Goal: Task Accomplishment & Management: Complete application form

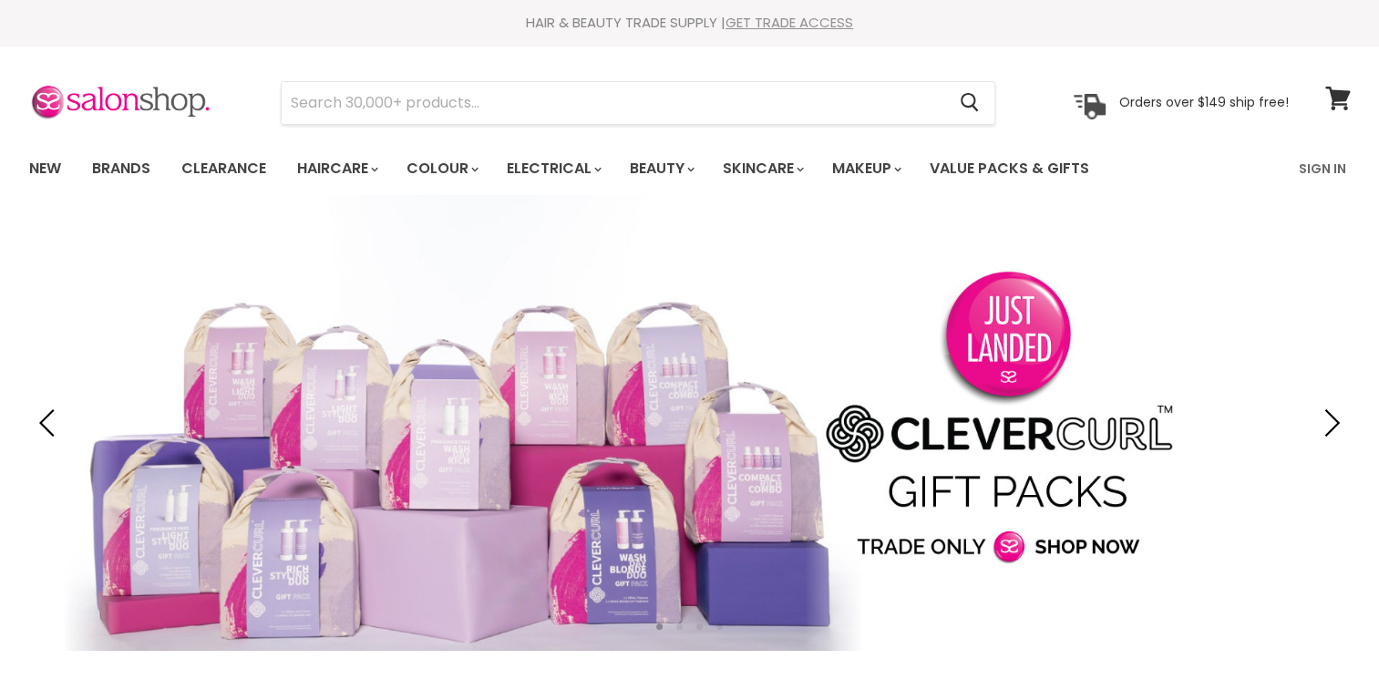
click at [809, 19] on link "GET TRADE ACCESS" at bounding box center [789, 22] width 128 height 19
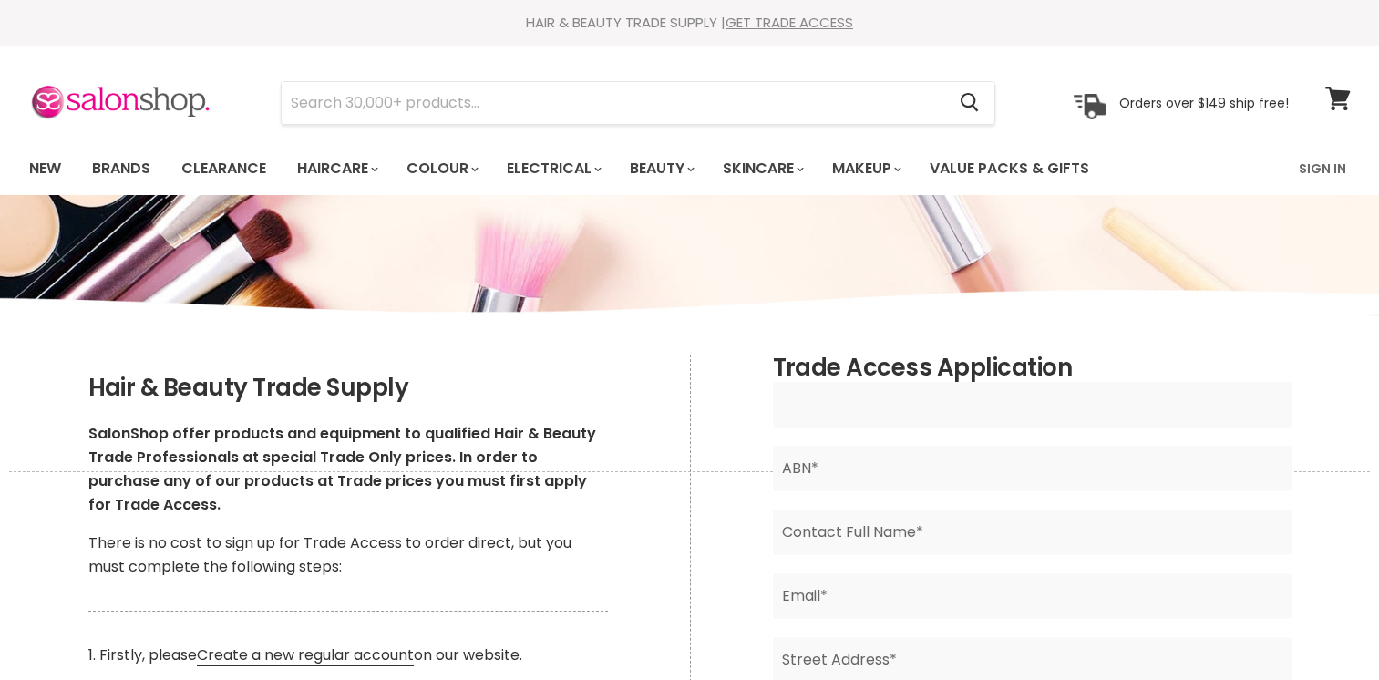
drag, startPoint x: 0, startPoint y: 0, endPoint x: 887, endPoint y: 421, distance: 981.6
click at [887, 421] on input "Main content" at bounding box center [1032, 405] width 519 height 46
type input "Kellie"
click at [756, 22] on link "GET TRADE ACCESS" at bounding box center [789, 22] width 128 height 19
type input "Kellie Anne Boyd"
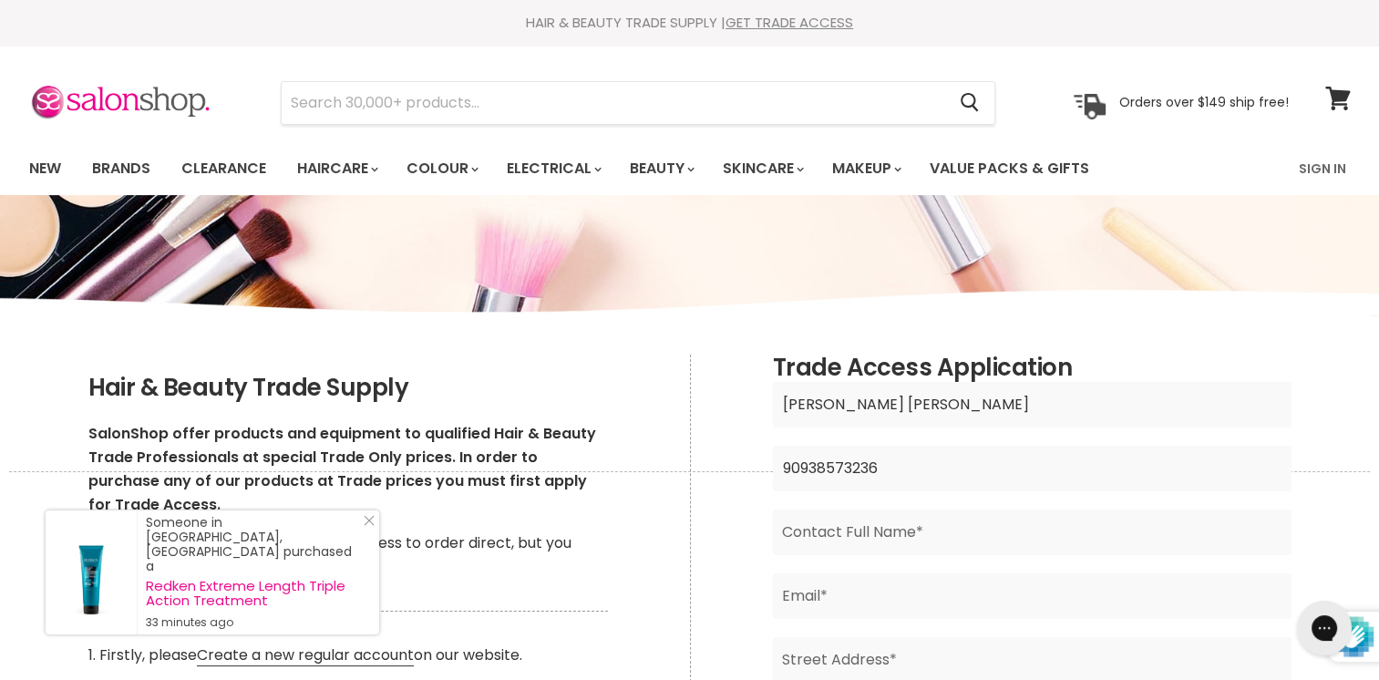
type input "90938573236"
click at [887, 534] on input "Main content" at bounding box center [1032, 532] width 519 height 46
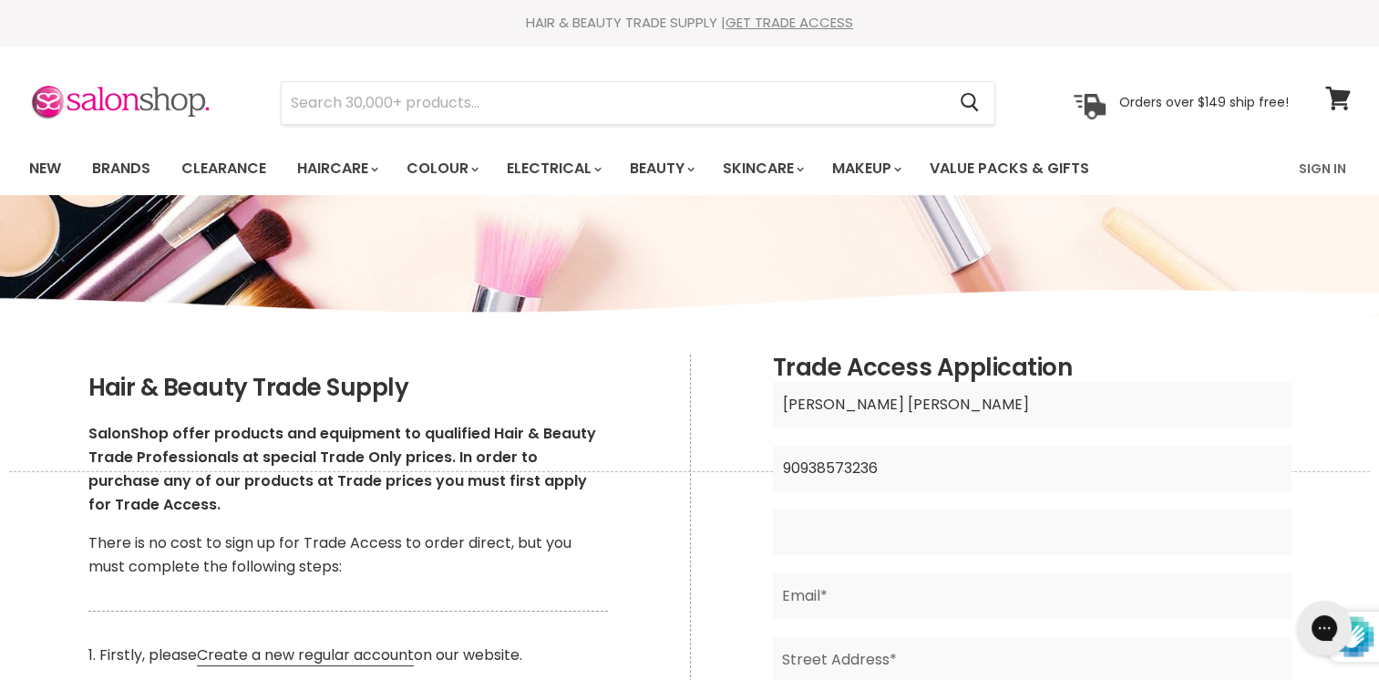
type input "kellie anne boyd"
type input "georgiemchaffey@outlook.com"
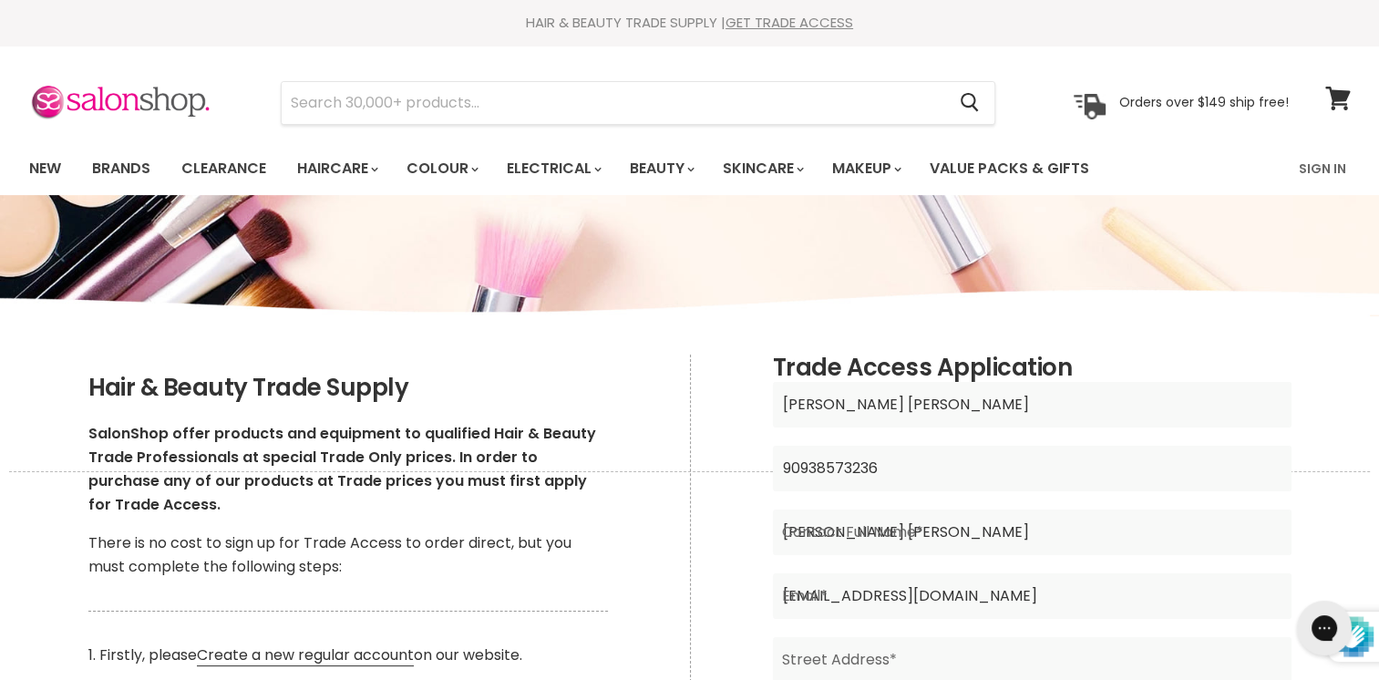
type input "Miss"
type input "Australia"
type input "0413552057"
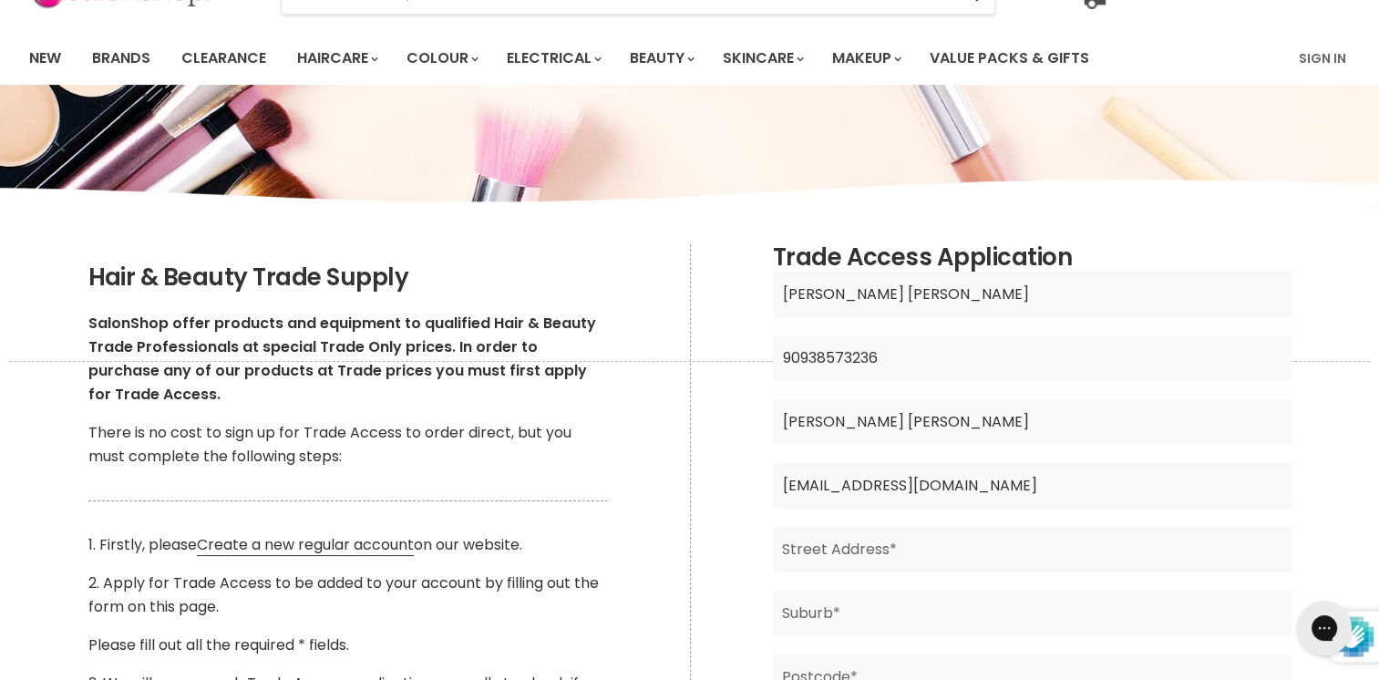
scroll to position [182, 0]
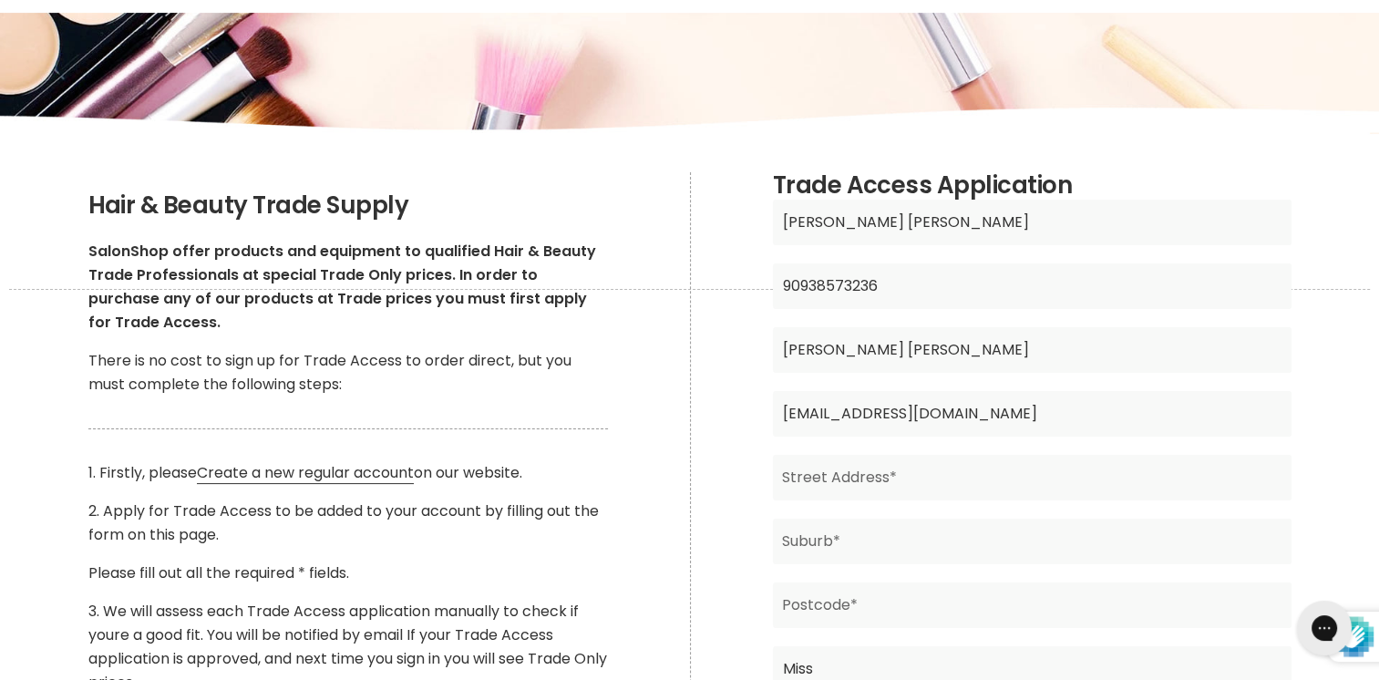
drag, startPoint x: 1012, startPoint y: 414, endPoint x: 756, endPoint y: 417, distance: 255.2
click at [756, 417] on div "Trade Access Application Kellie Anne Boyd Business Name* 90938573236 ABN* kelli…" at bounding box center [1031, 564] width 683 height 784
type input "kellieaboyd@outlook.com"
type input "5 Durack Cct, CASINO NSW 2470"
type input "CASINO"
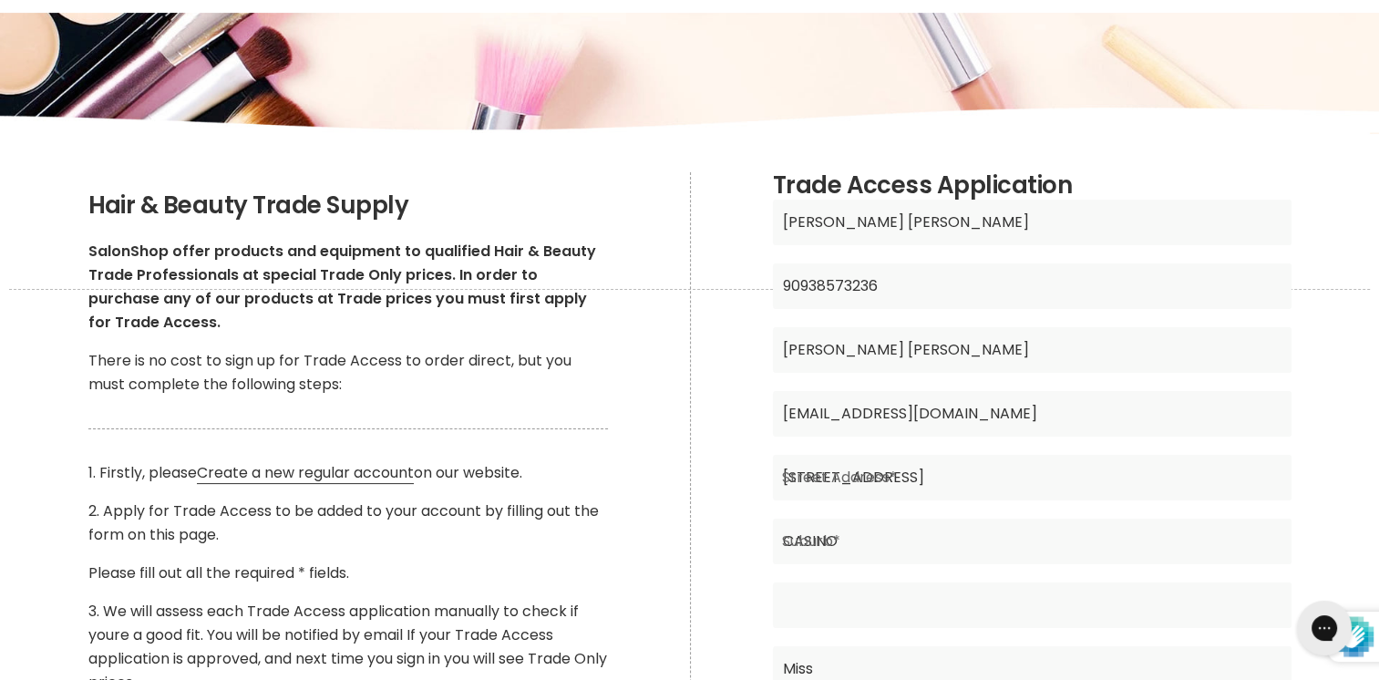
type input "2470"
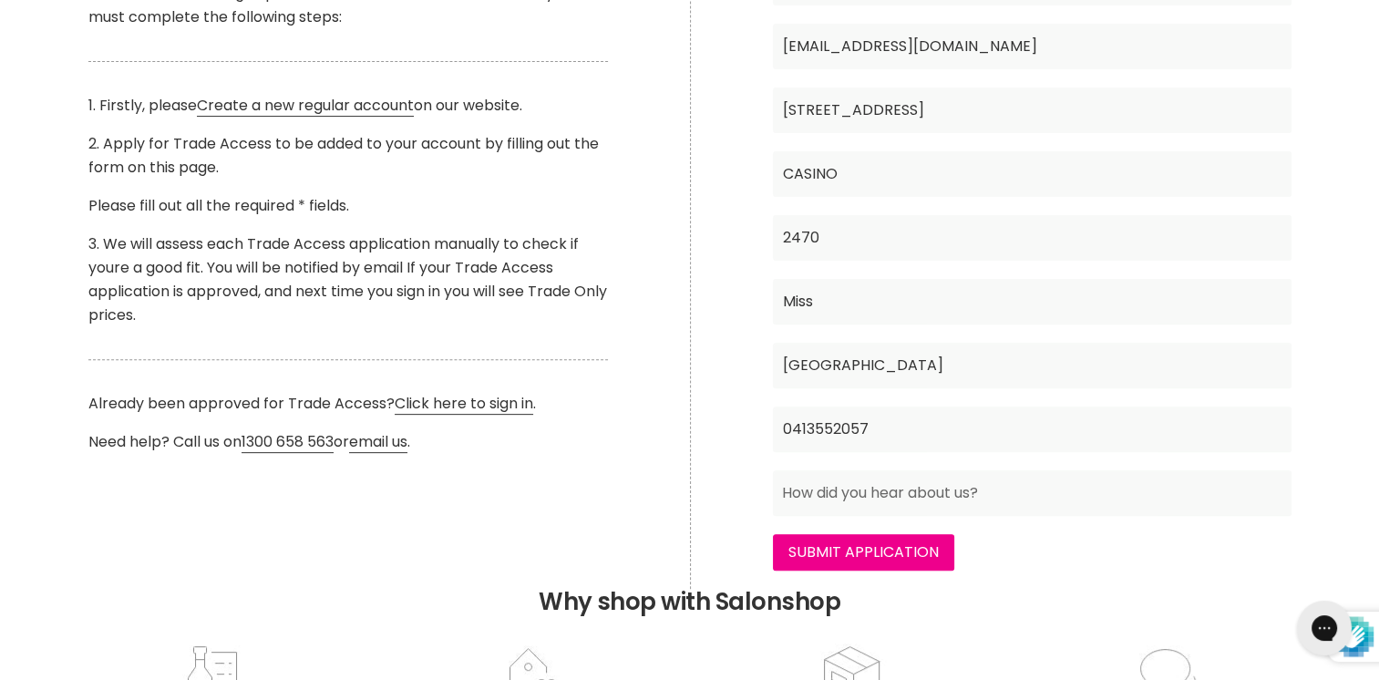
scroll to position [577, 0]
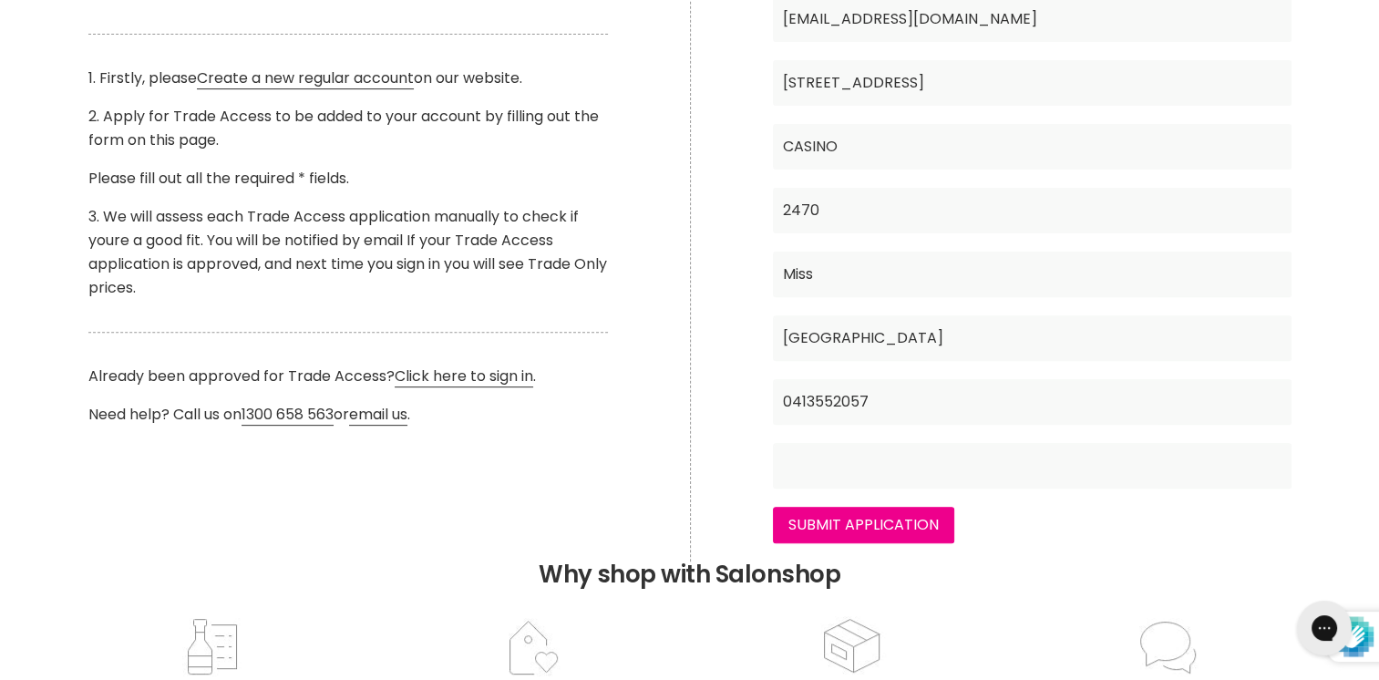
click at [936, 465] on input "Main content" at bounding box center [1032, 466] width 519 height 46
type input "Friend"
click at [882, 523] on input "Submit Application" at bounding box center [863, 525] width 181 height 36
